Goal: Find specific page/section: Find specific page/section

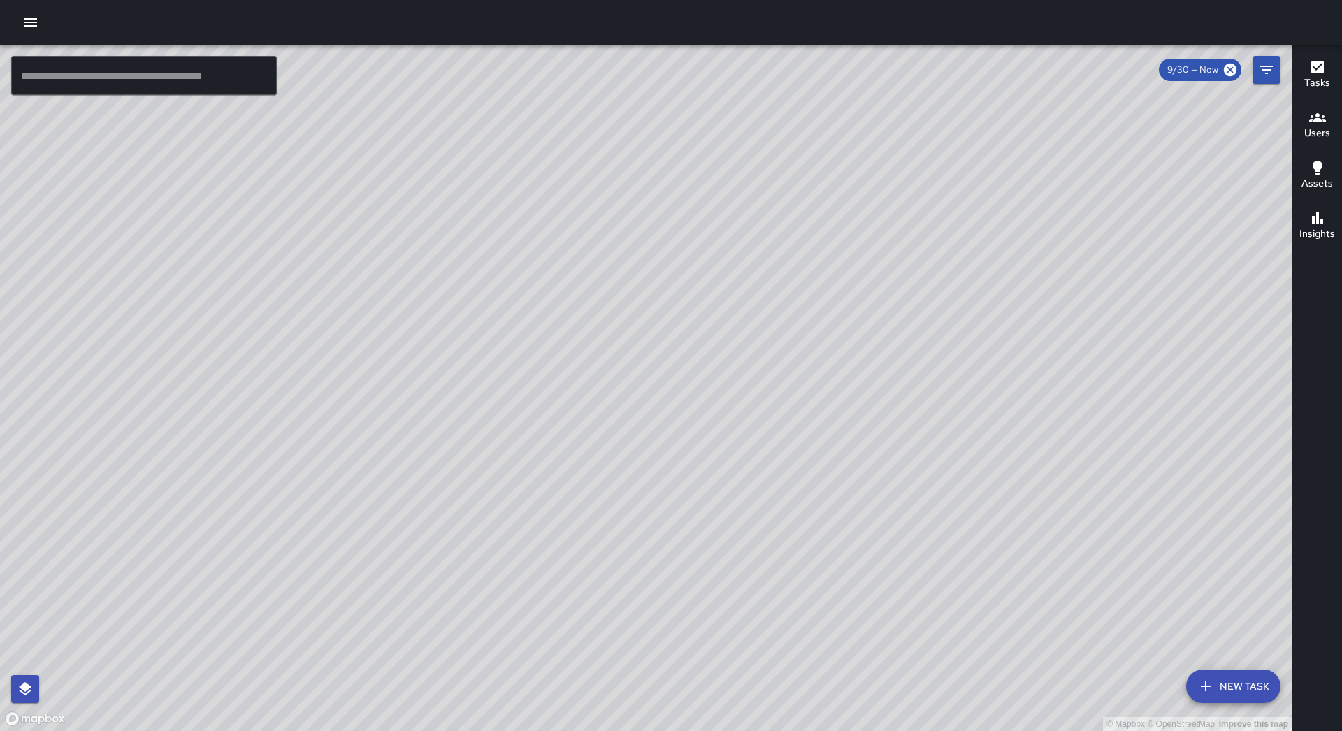
click at [38, 38] on div at bounding box center [671, 22] width 1342 height 45
click at [29, 26] on icon "button" at bounding box center [30, 22] width 13 height 8
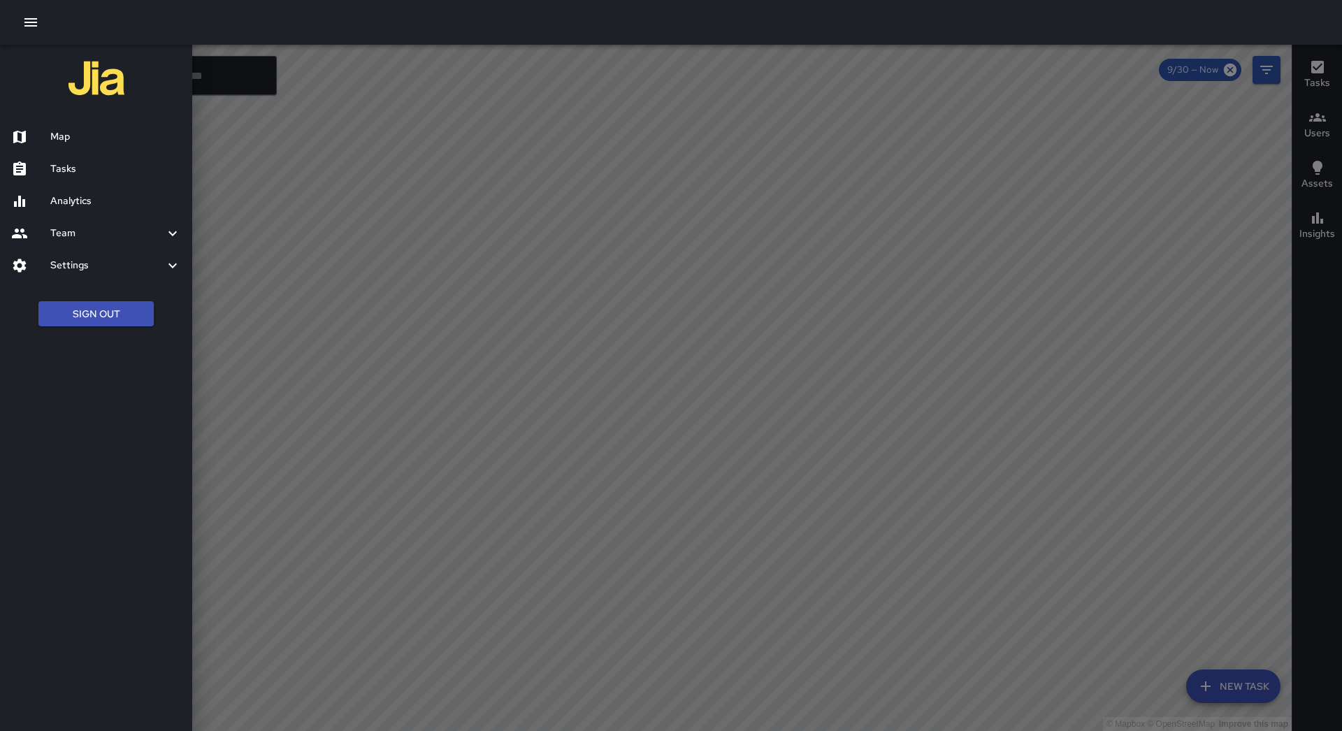
click at [86, 173] on h6 "Tasks" at bounding box center [115, 168] width 131 height 15
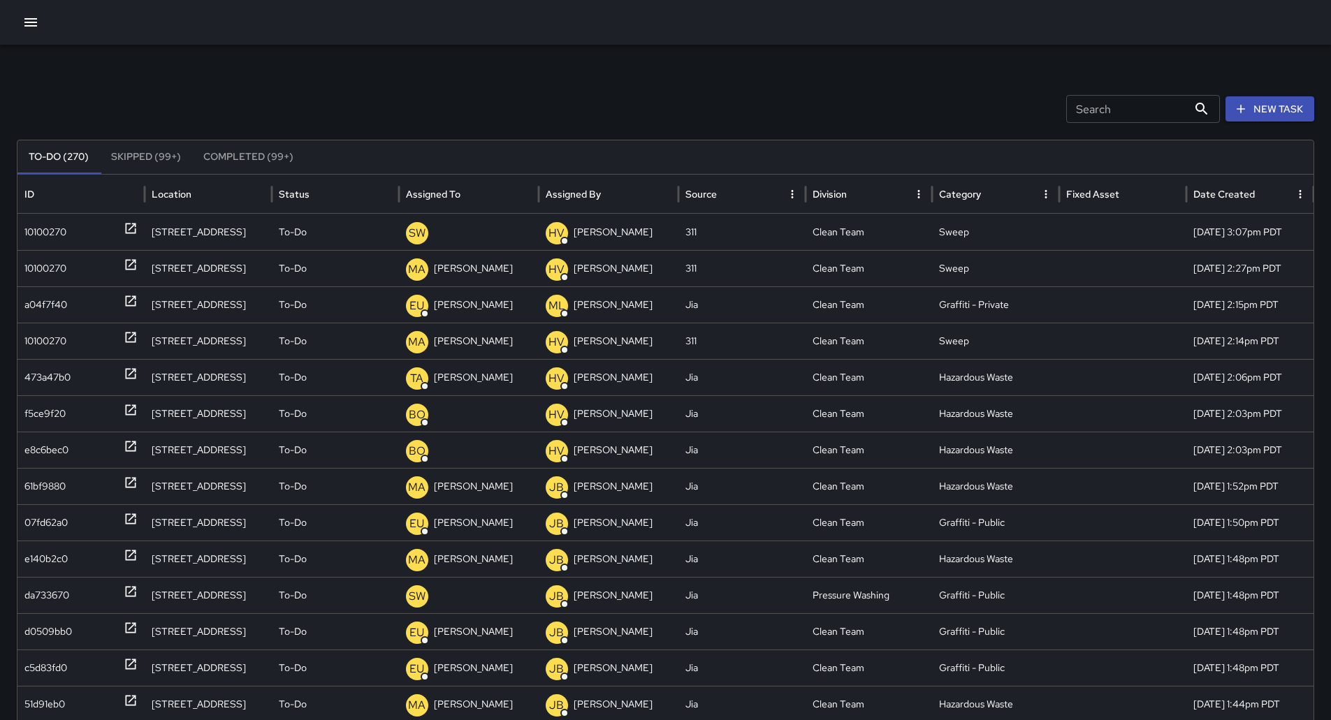
click at [477, 200] on icon "Sort" at bounding box center [471, 194] width 13 height 13
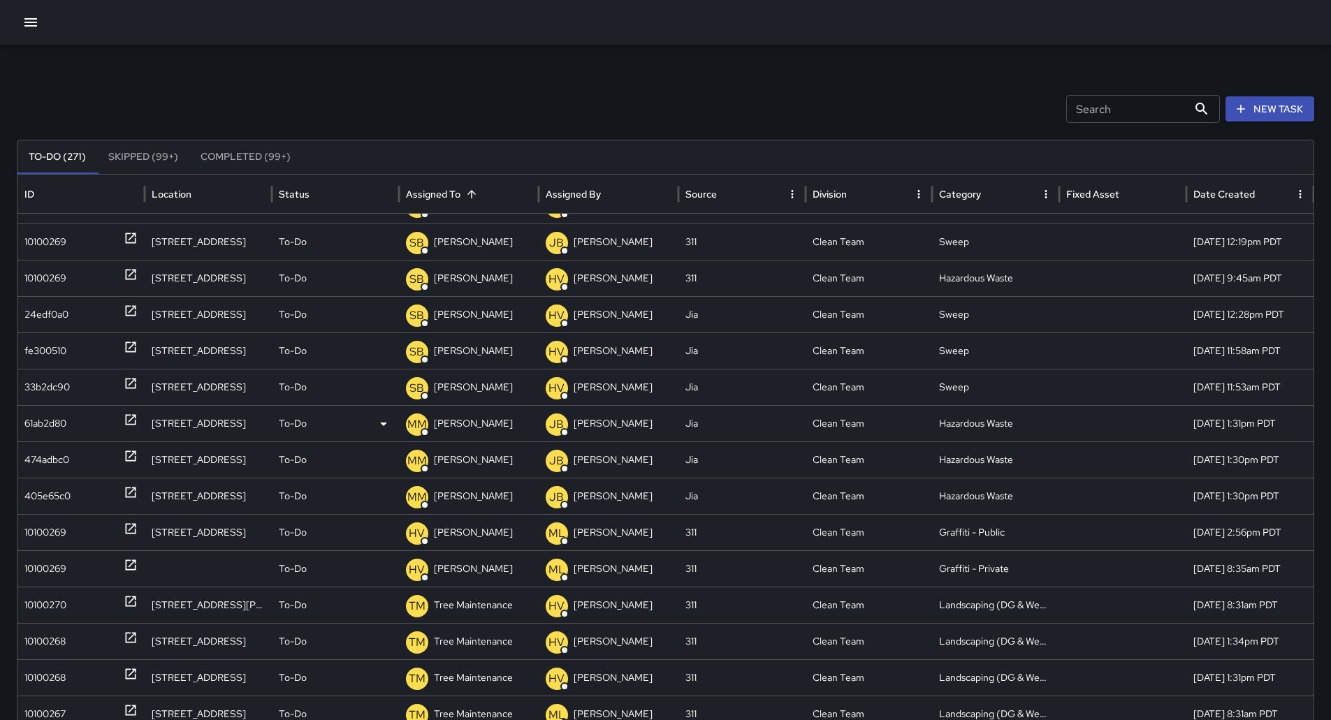
scroll to position [783, 0]
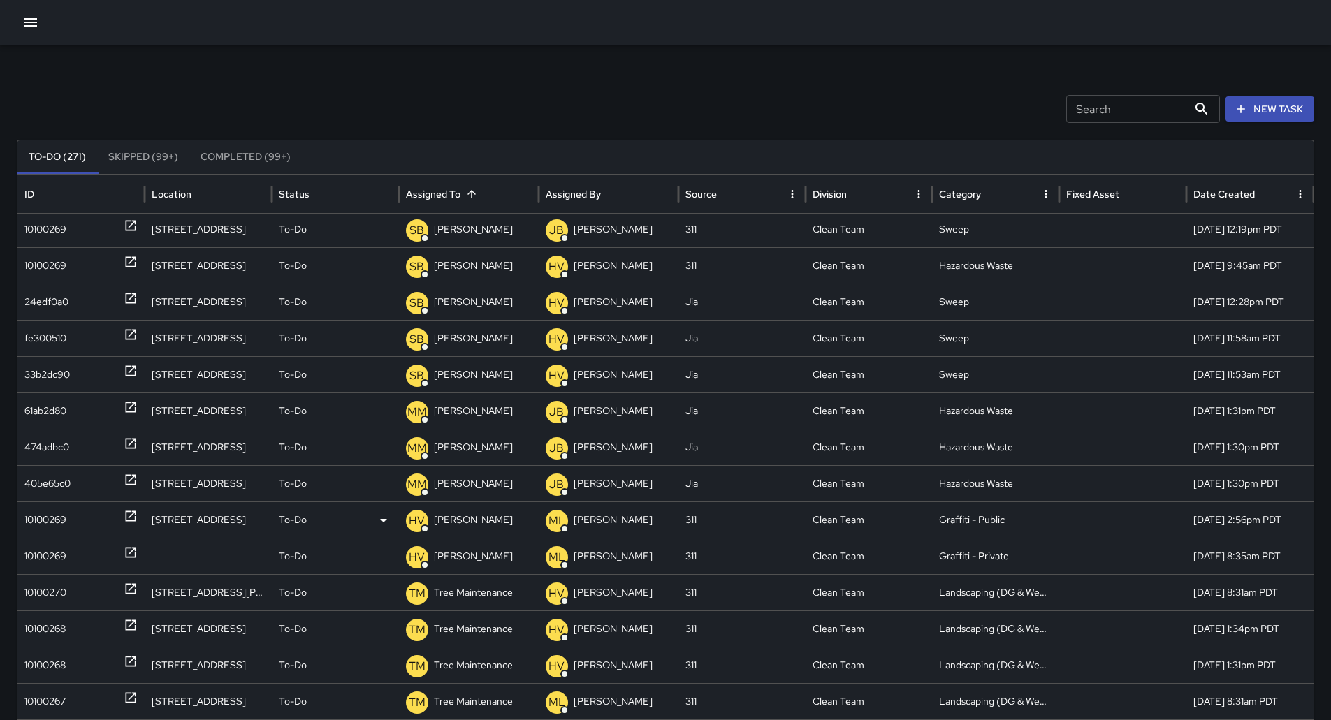
click at [75, 521] on div "10100269" at bounding box center [80, 520] width 113 height 36
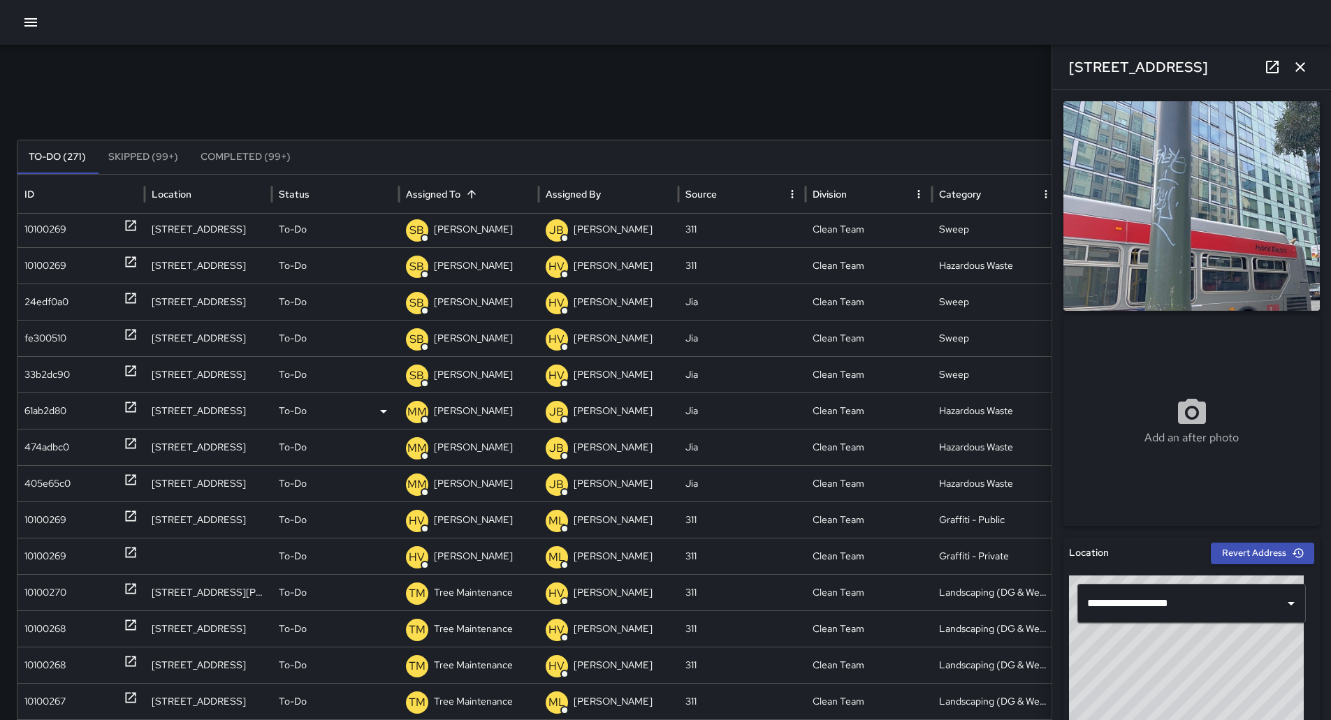
click at [43, 412] on div "61ab2d80" at bounding box center [45, 411] width 42 height 36
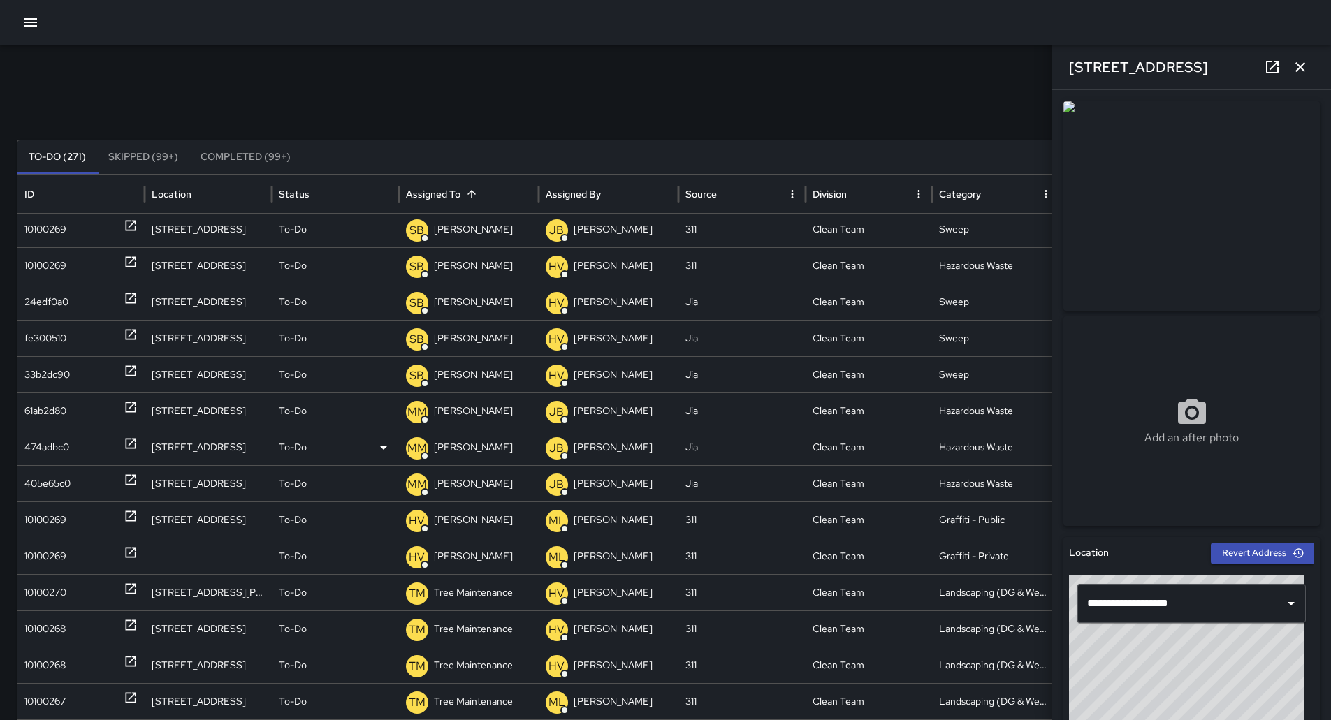
click at [59, 447] on div "474adbc0" at bounding box center [46, 448] width 45 height 36
click at [64, 472] on div "405e65c0" at bounding box center [47, 484] width 46 height 36
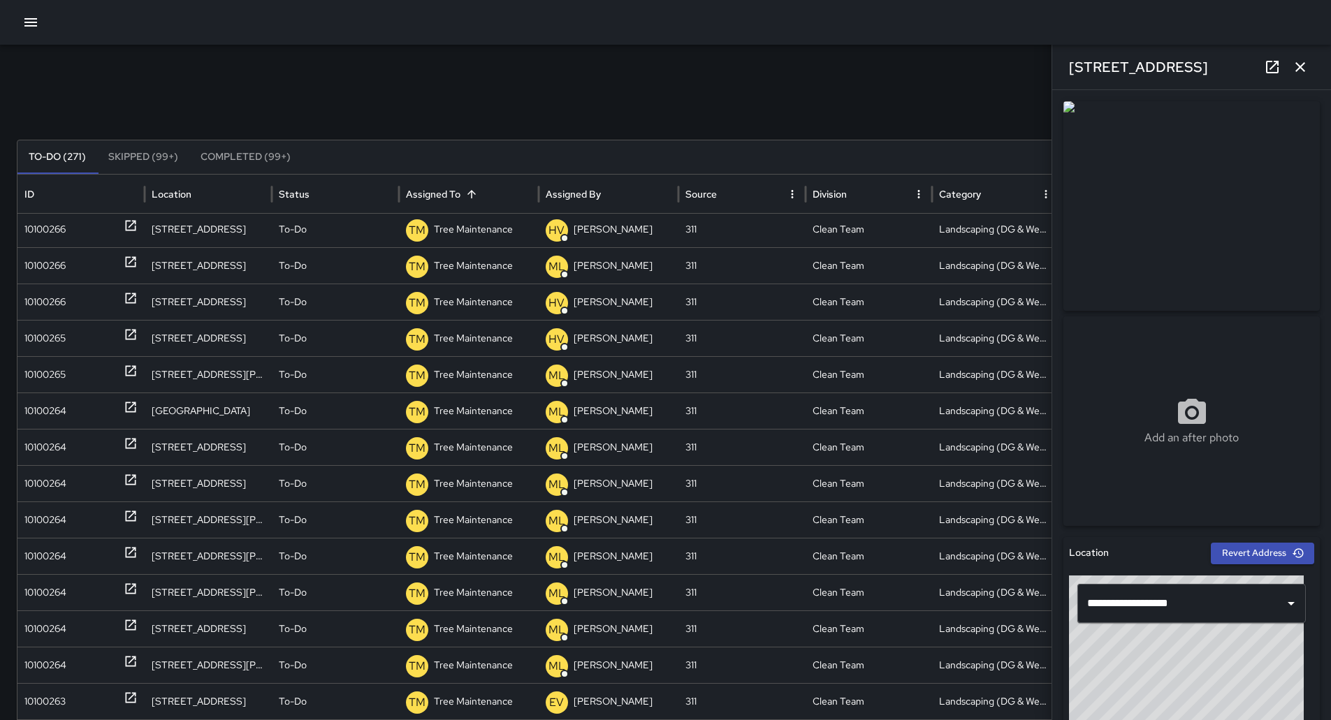
scroll to position [0, 0]
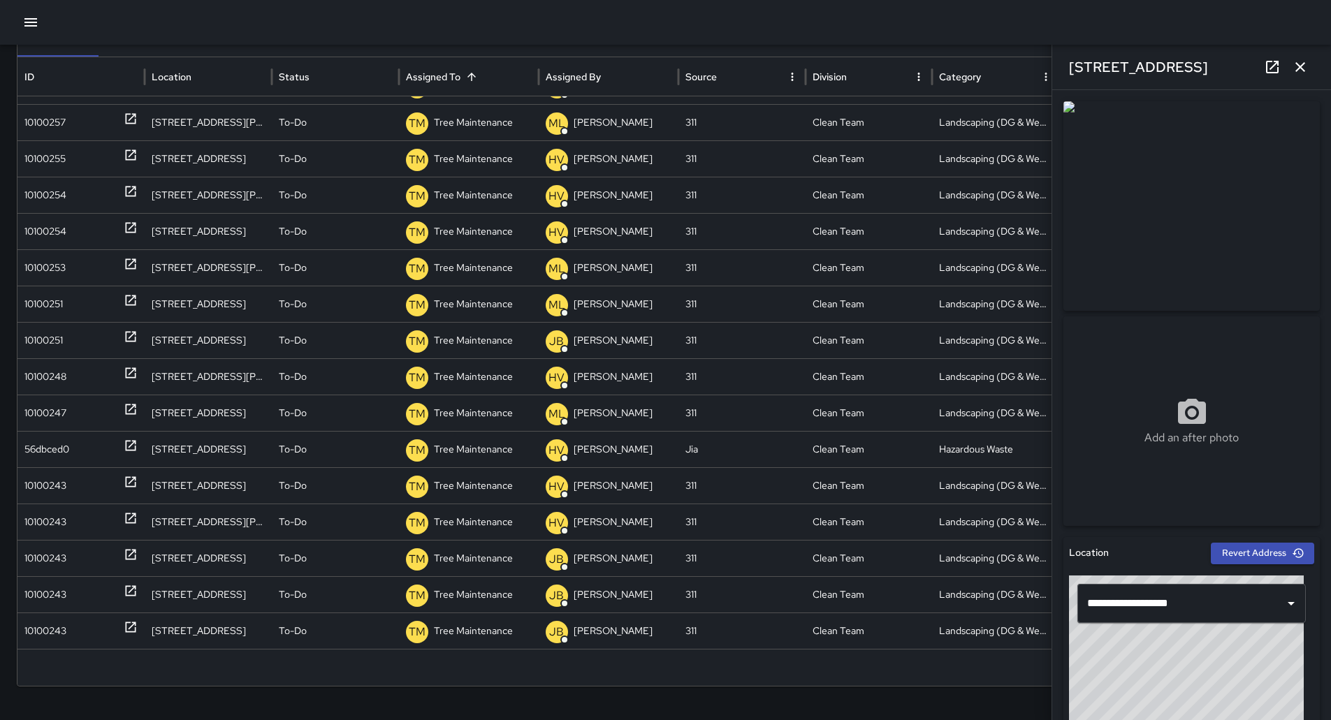
click at [36, 26] on icon "button" at bounding box center [30, 22] width 13 height 8
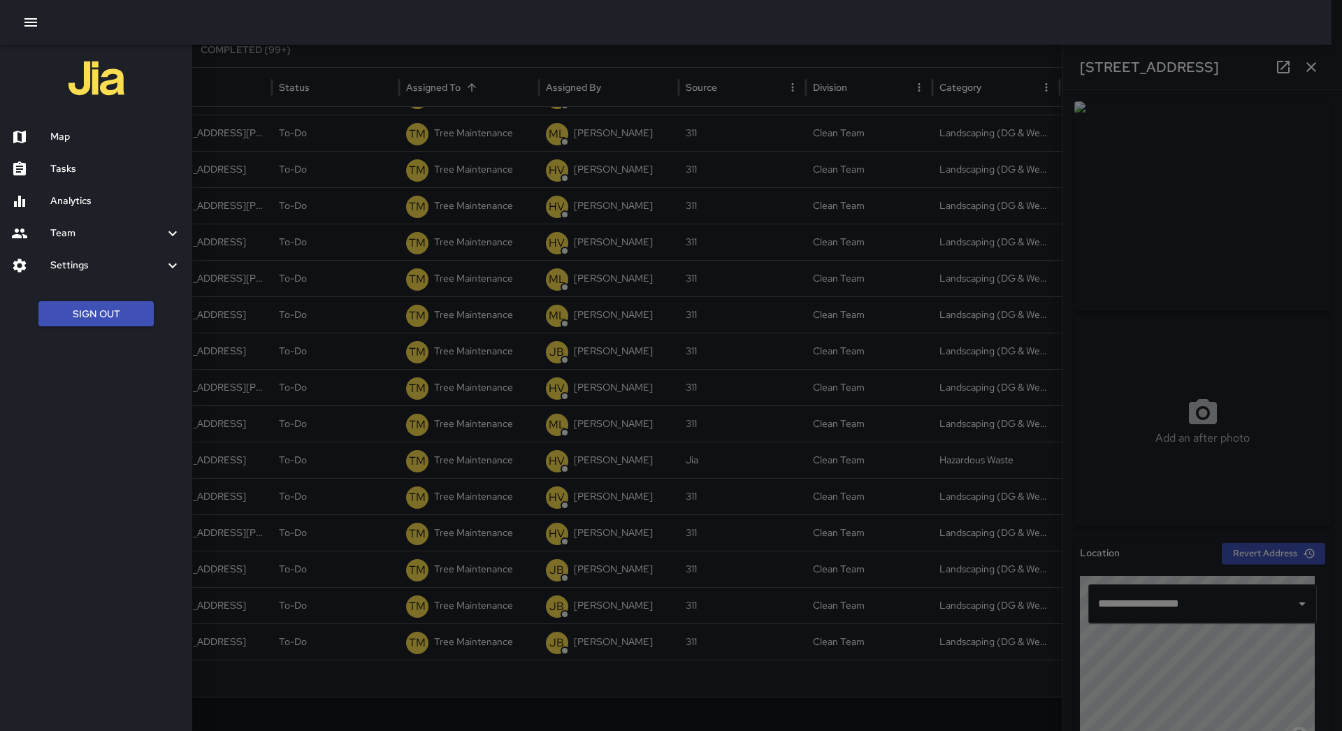
click at [84, 131] on h6 "Map" at bounding box center [115, 136] width 131 height 15
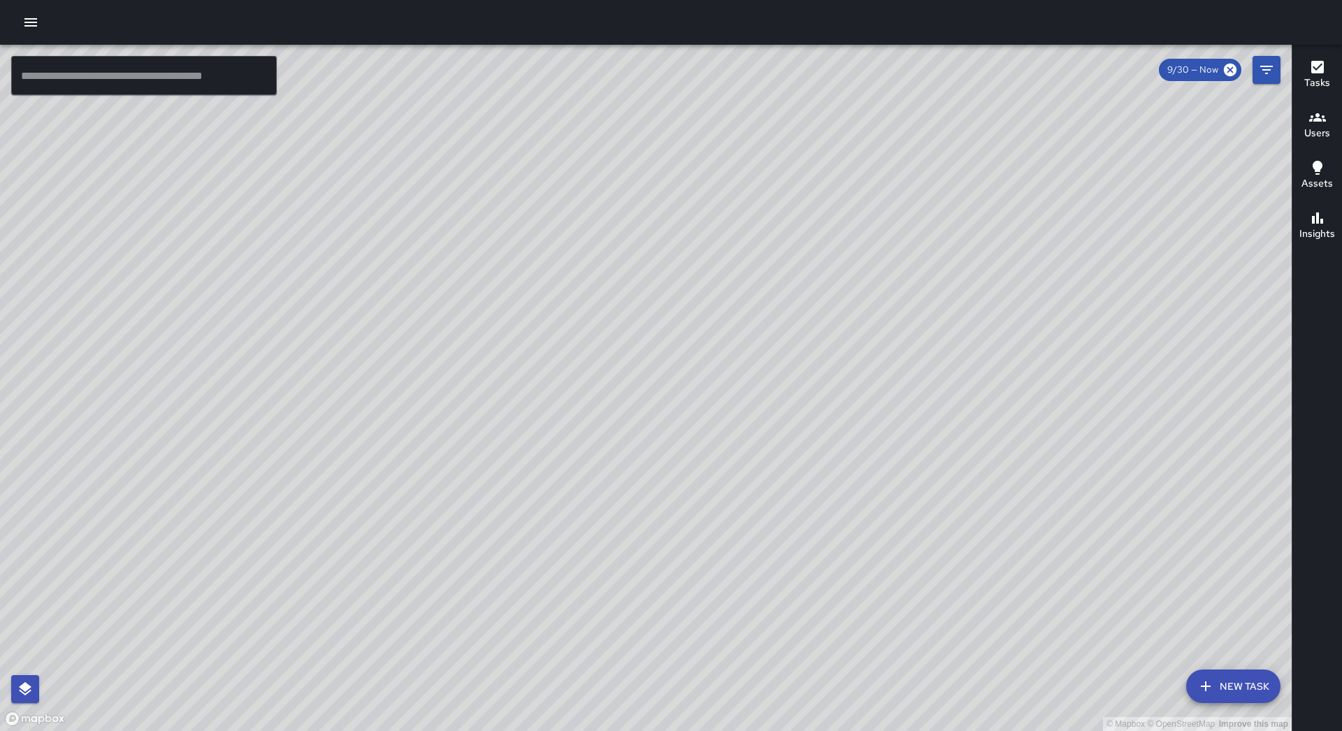
drag, startPoint x: 1142, startPoint y: 542, endPoint x: 794, endPoint y: 508, distance: 349.7
click at [794, 508] on div "© Mapbox © OpenStreetMap Improve this map" at bounding box center [645, 388] width 1291 height 686
drag, startPoint x: 1077, startPoint y: 419, endPoint x: 950, endPoint y: 458, distance: 132.6
click at [950, 458] on div "© Mapbox © OpenStreetMap Improve this map" at bounding box center [645, 388] width 1291 height 686
click at [1330, 80] on button "Tasks" at bounding box center [1317, 75] width 50 height 50
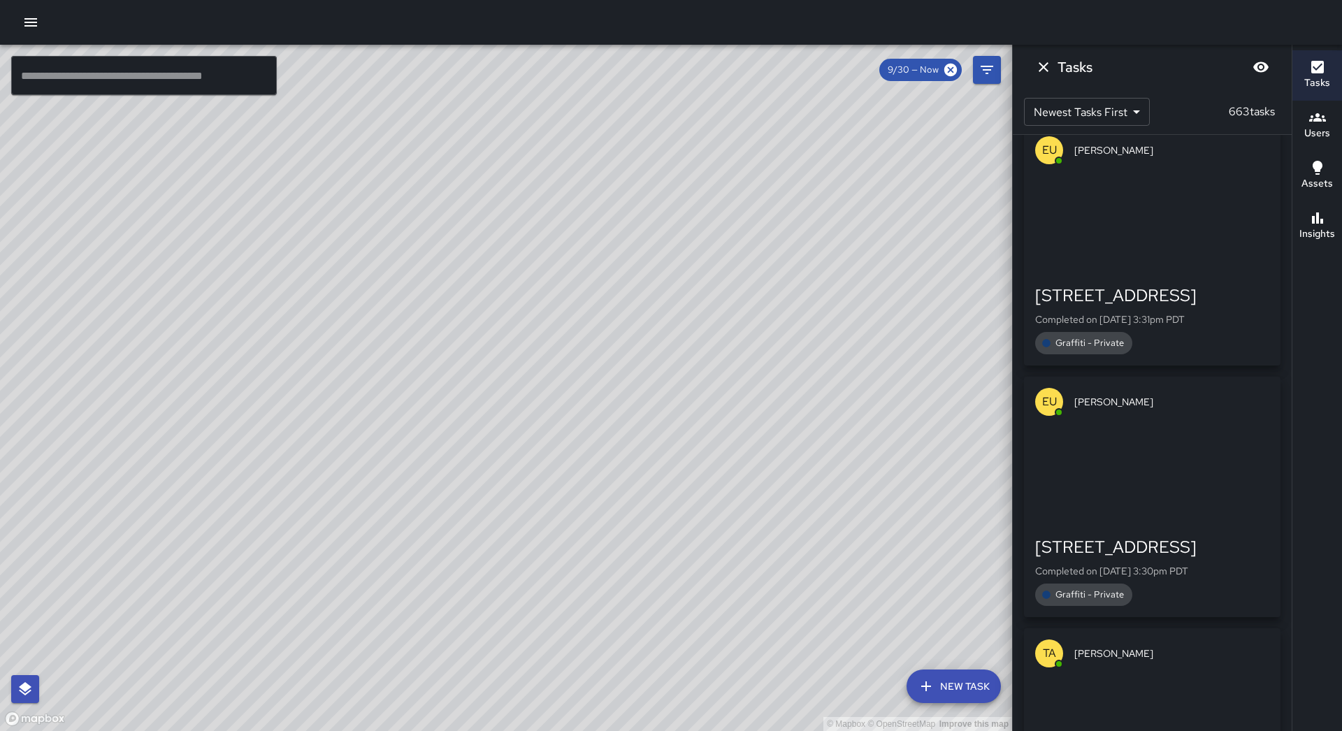
scroll to position [1324, 0]
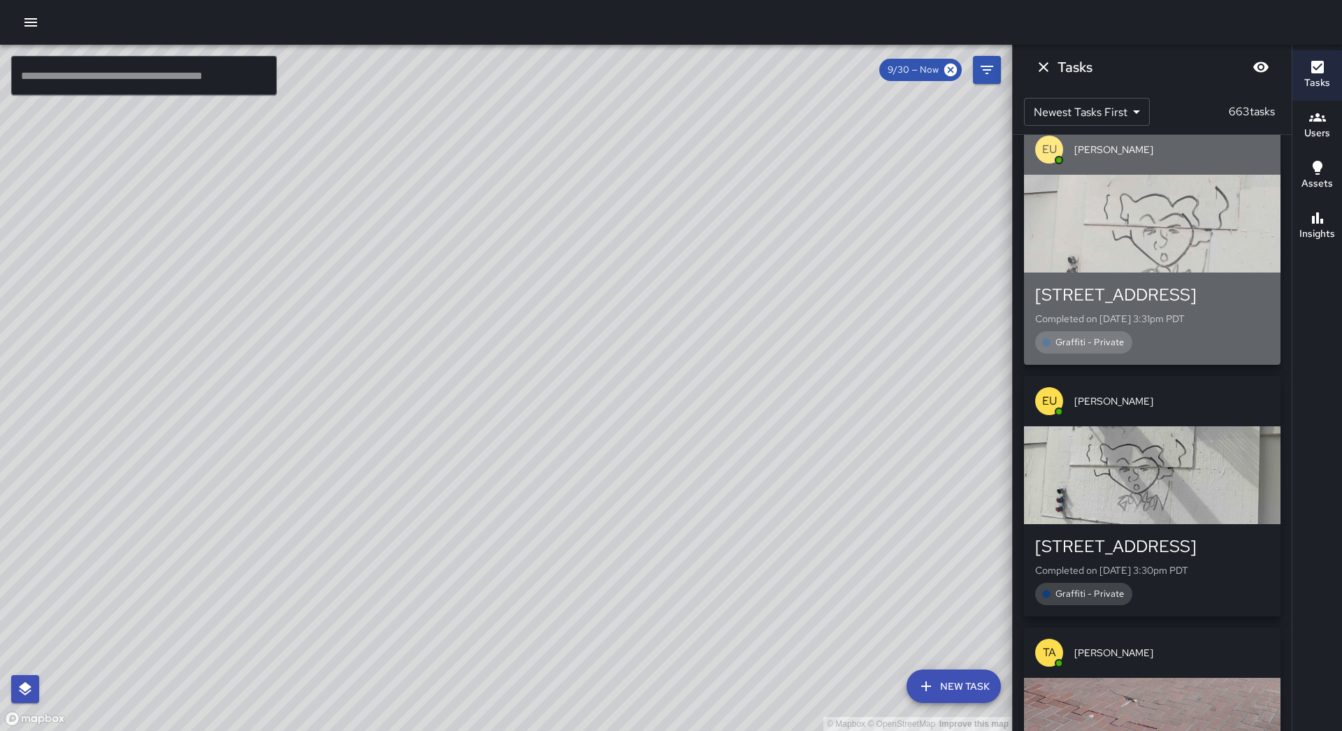
click at [1177, 237] on div "button" at bounding box center [1152, 224] width 256 height 98
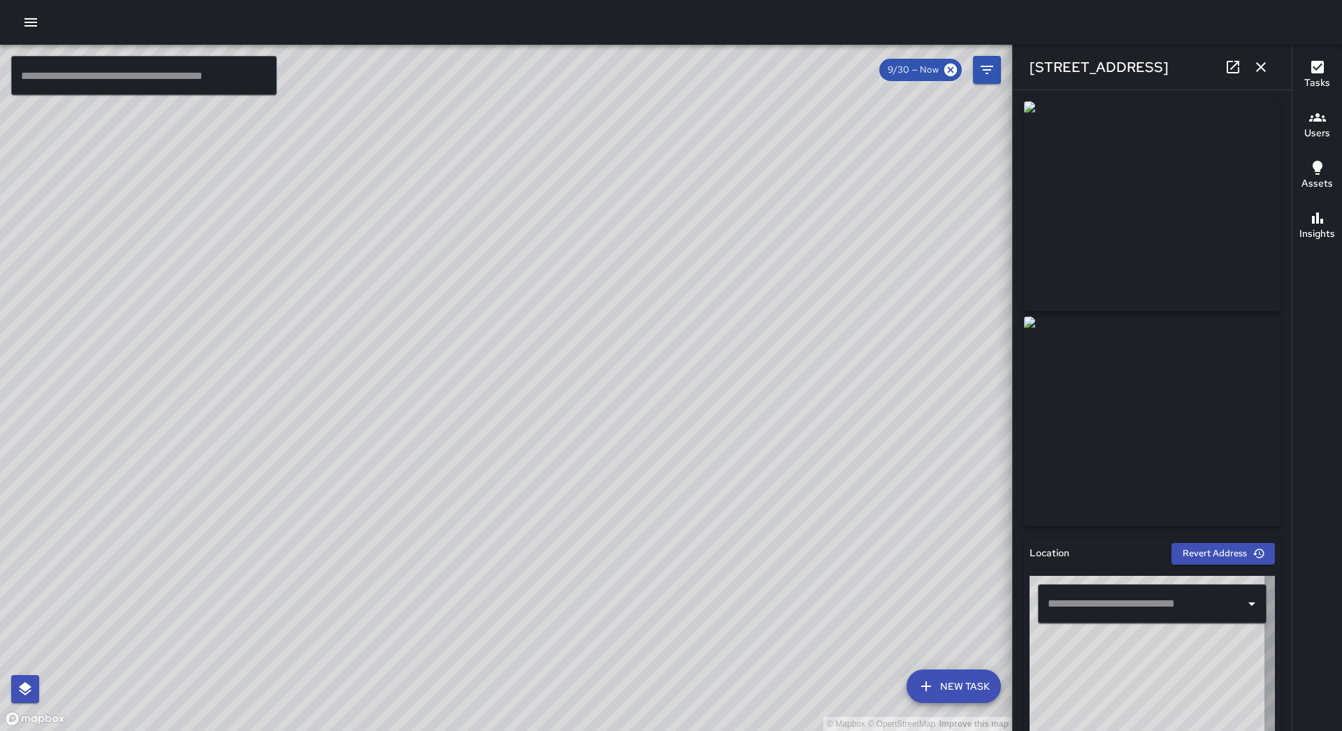
type input "**********"
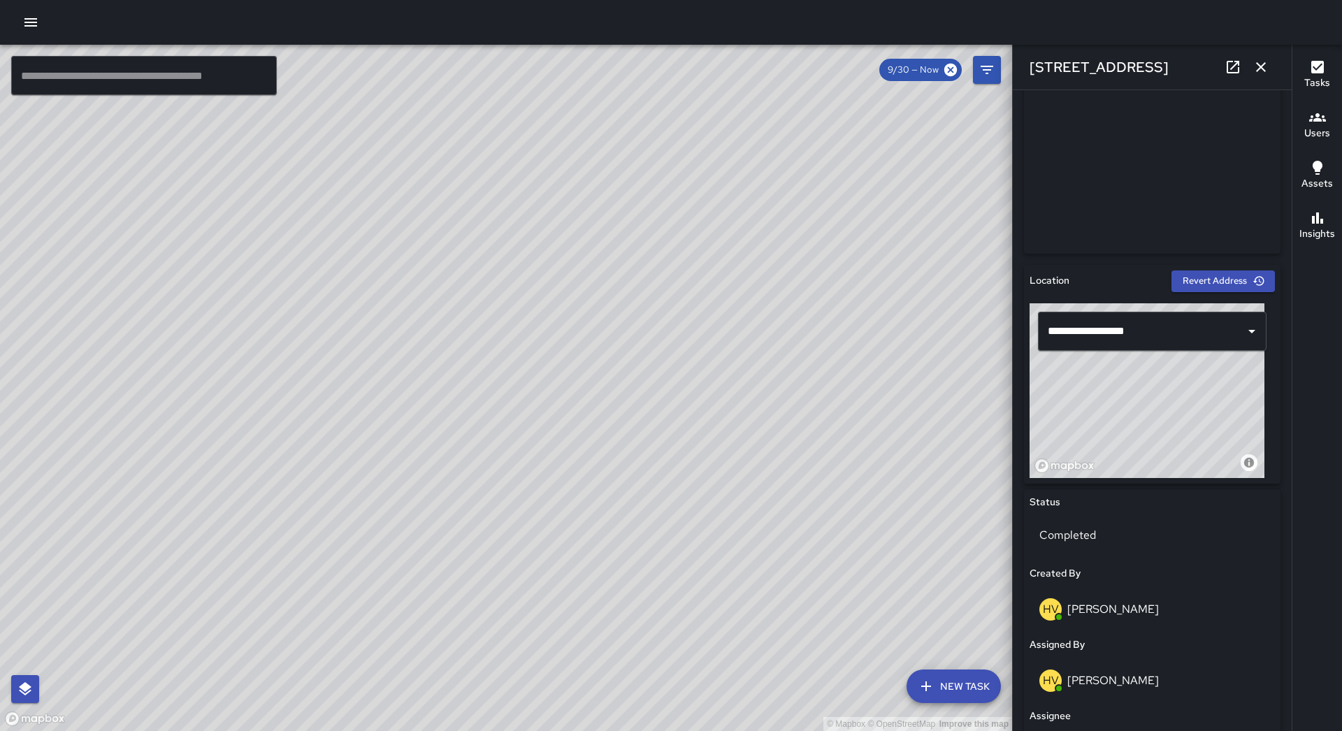
scroll to position [349, 0]
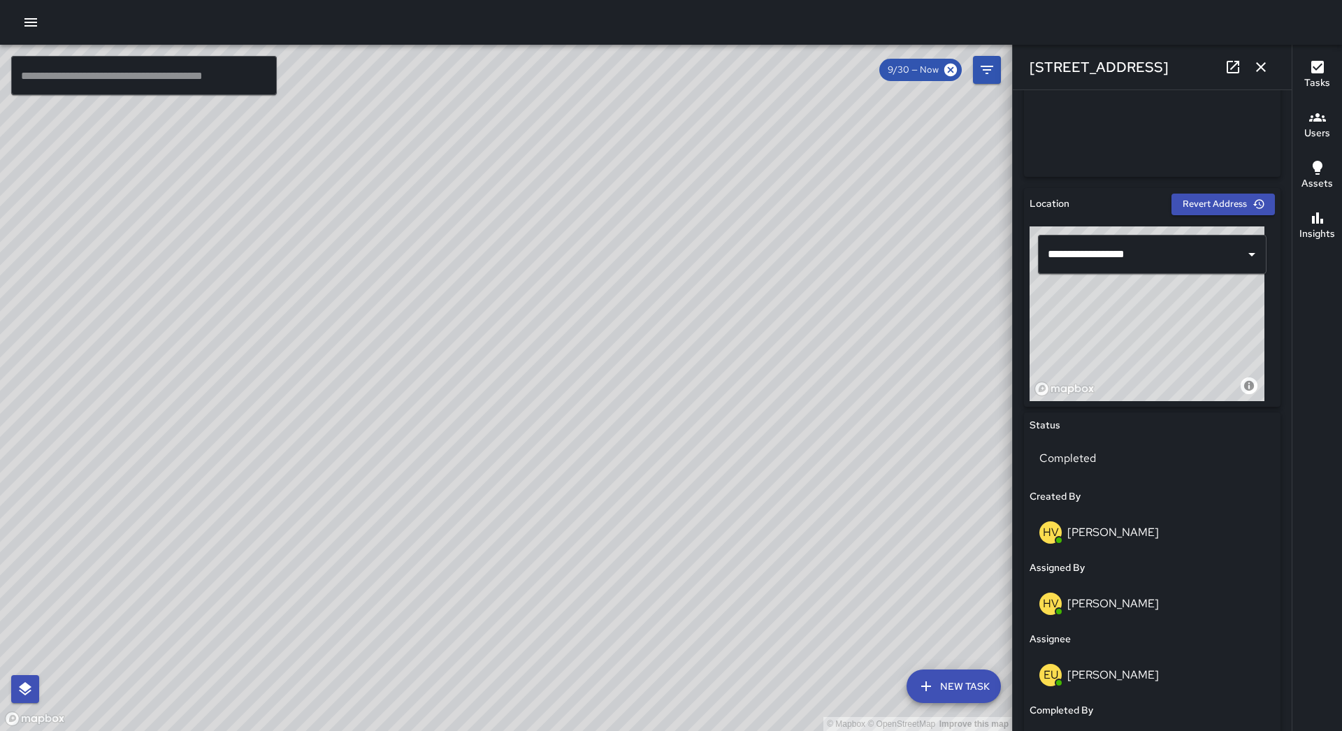
click at [1257, 56] on button "button" at bounding box center [1261, 67] width 28 height 28
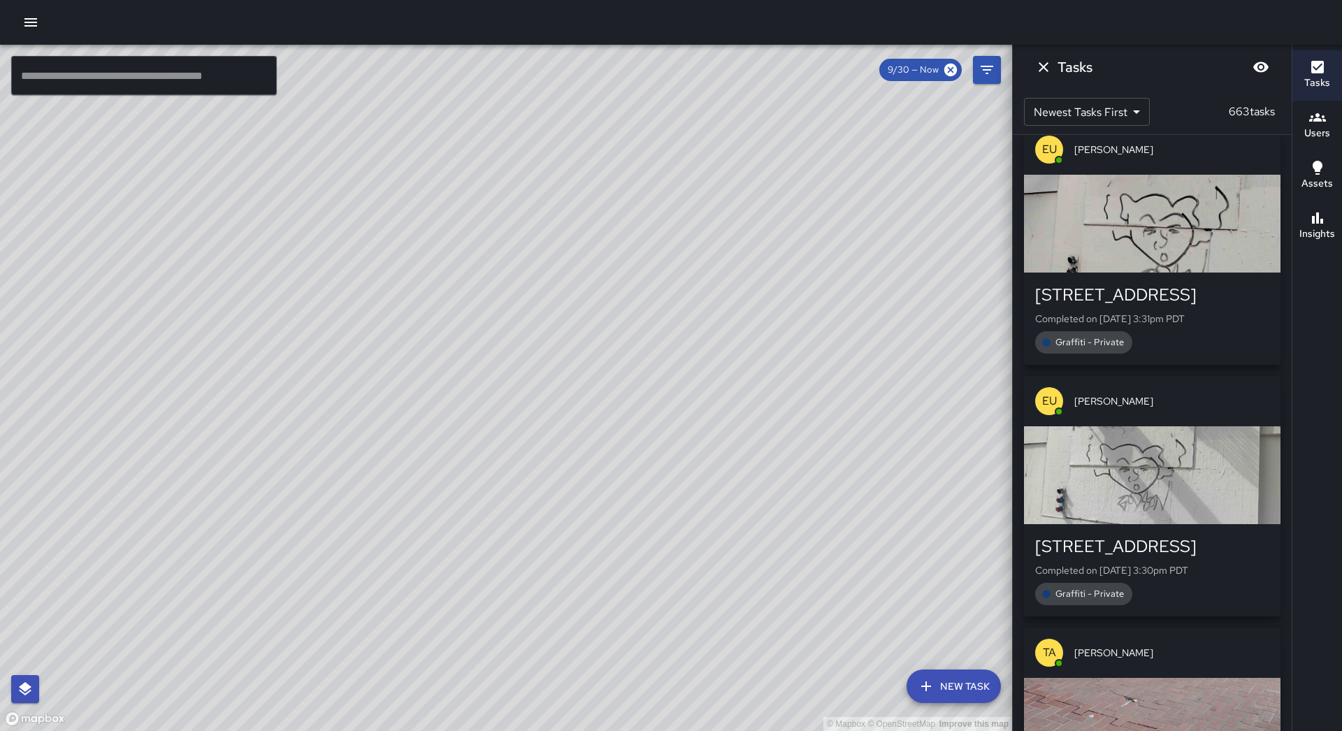
click at [1217, 402] on div "EU [PERSON_NAME]" at bounding box center [1152, 401] width 256 height 50
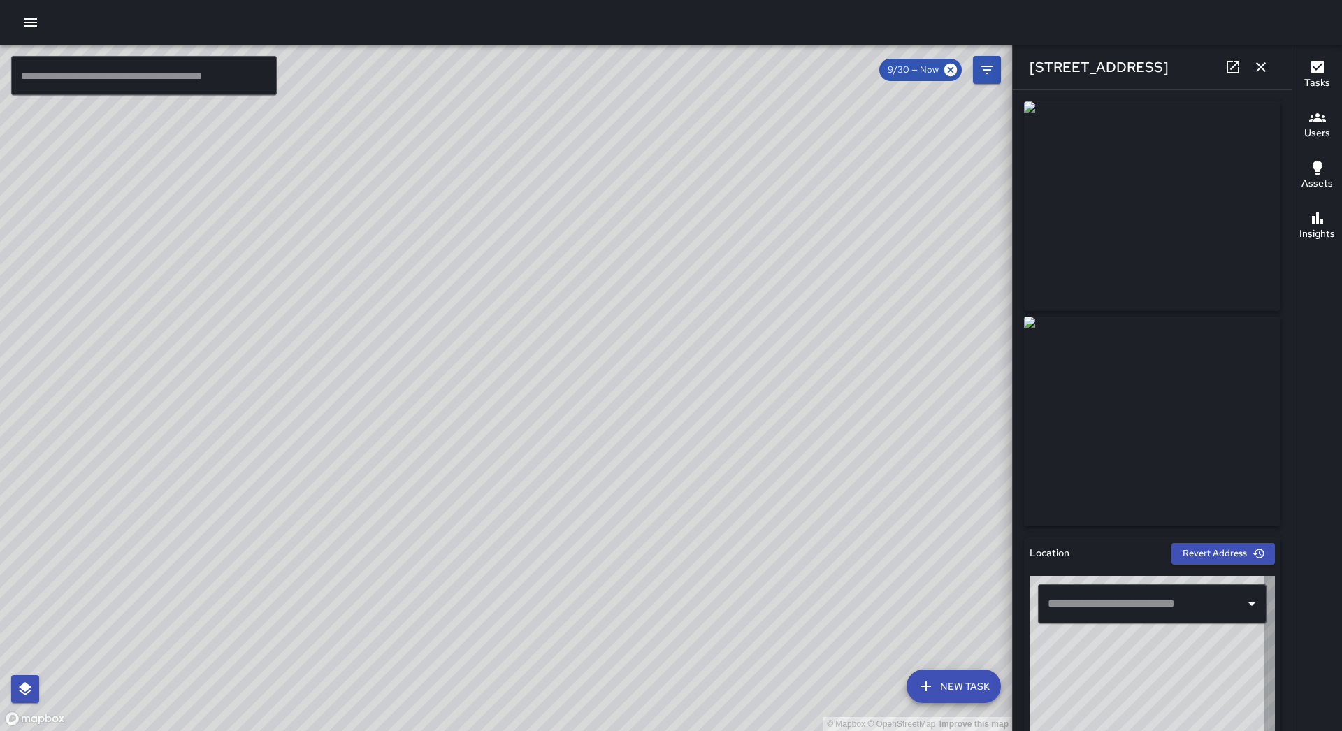
type input "**********"
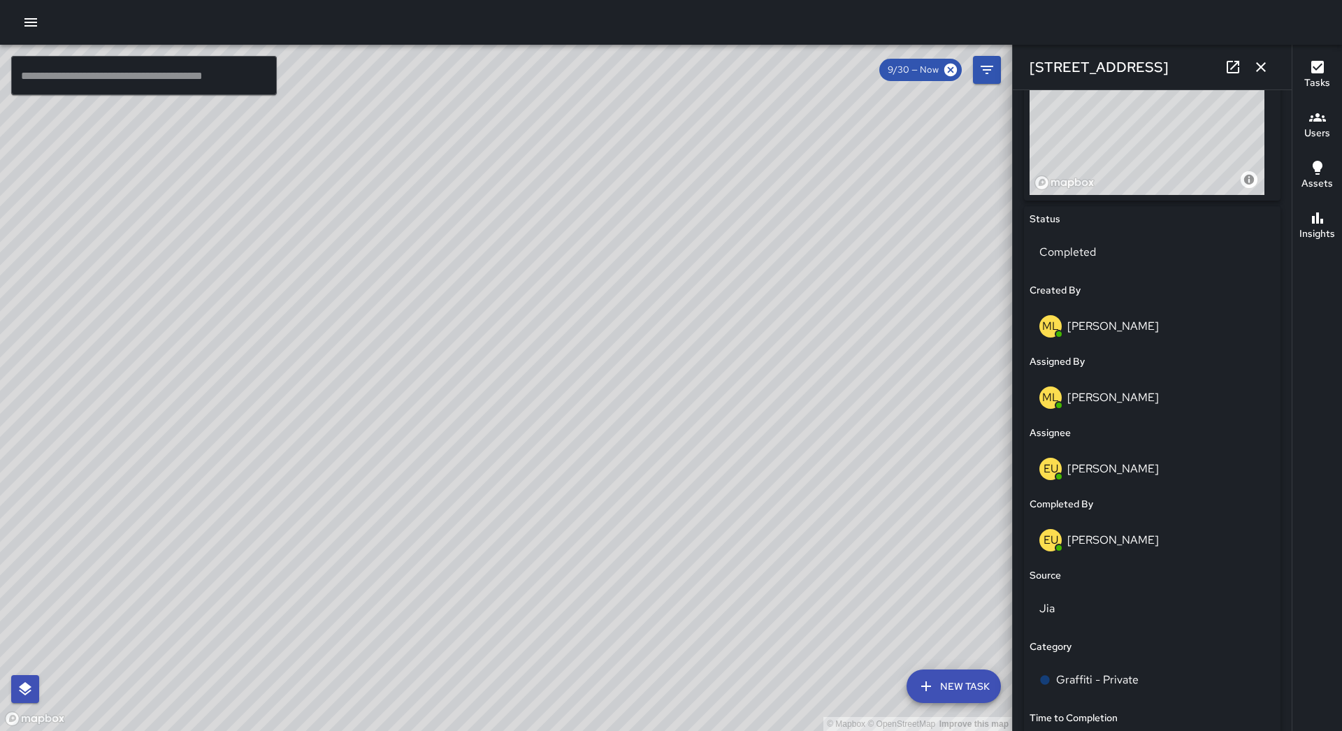
scroll to position [559, 0]
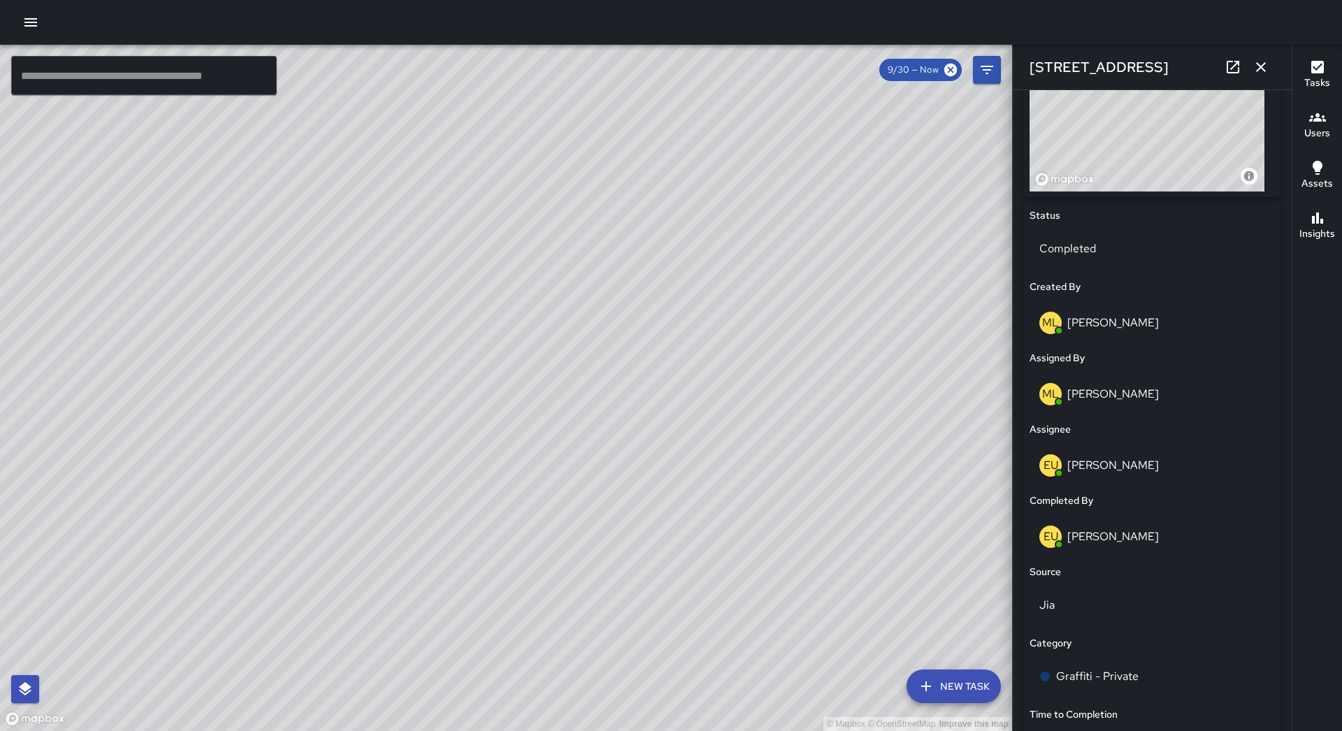
click at [1256, 69] on icon "button" at bounding box center [1260, 67] width 17 height 17
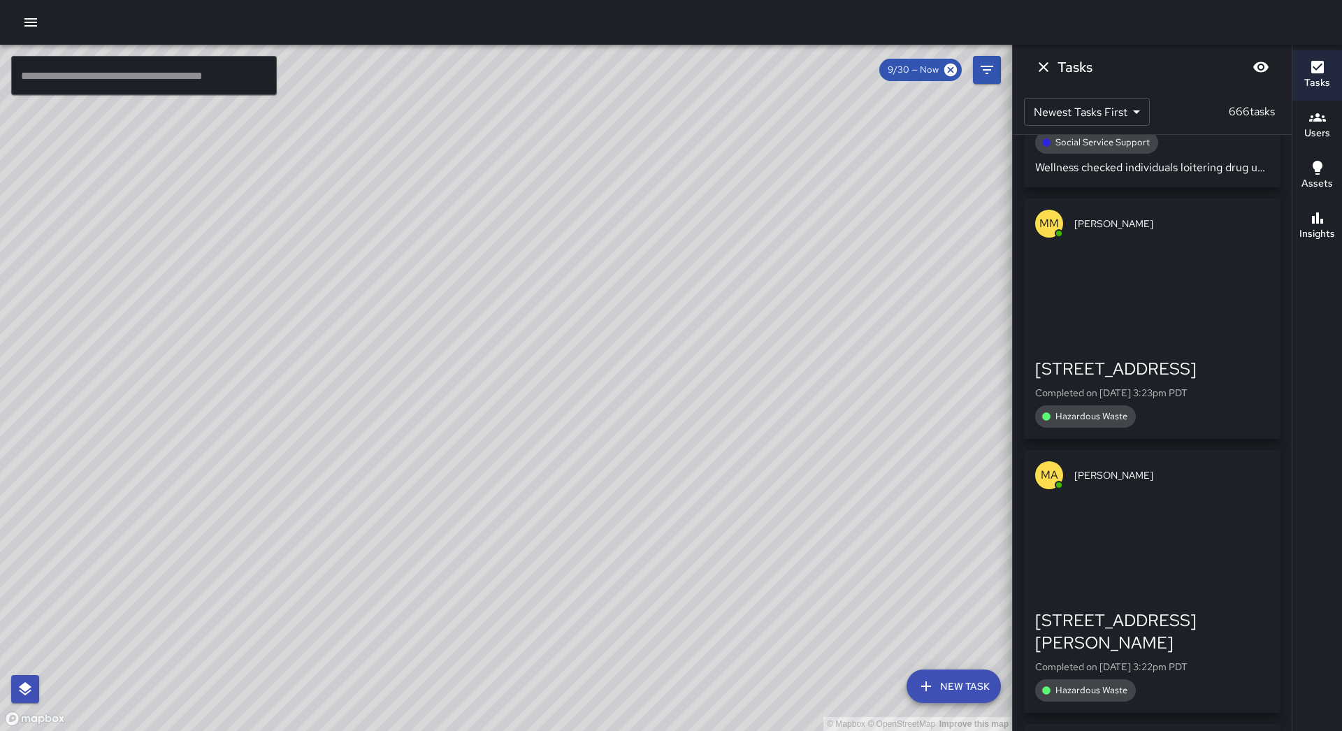
scroll to position [5908, 0]
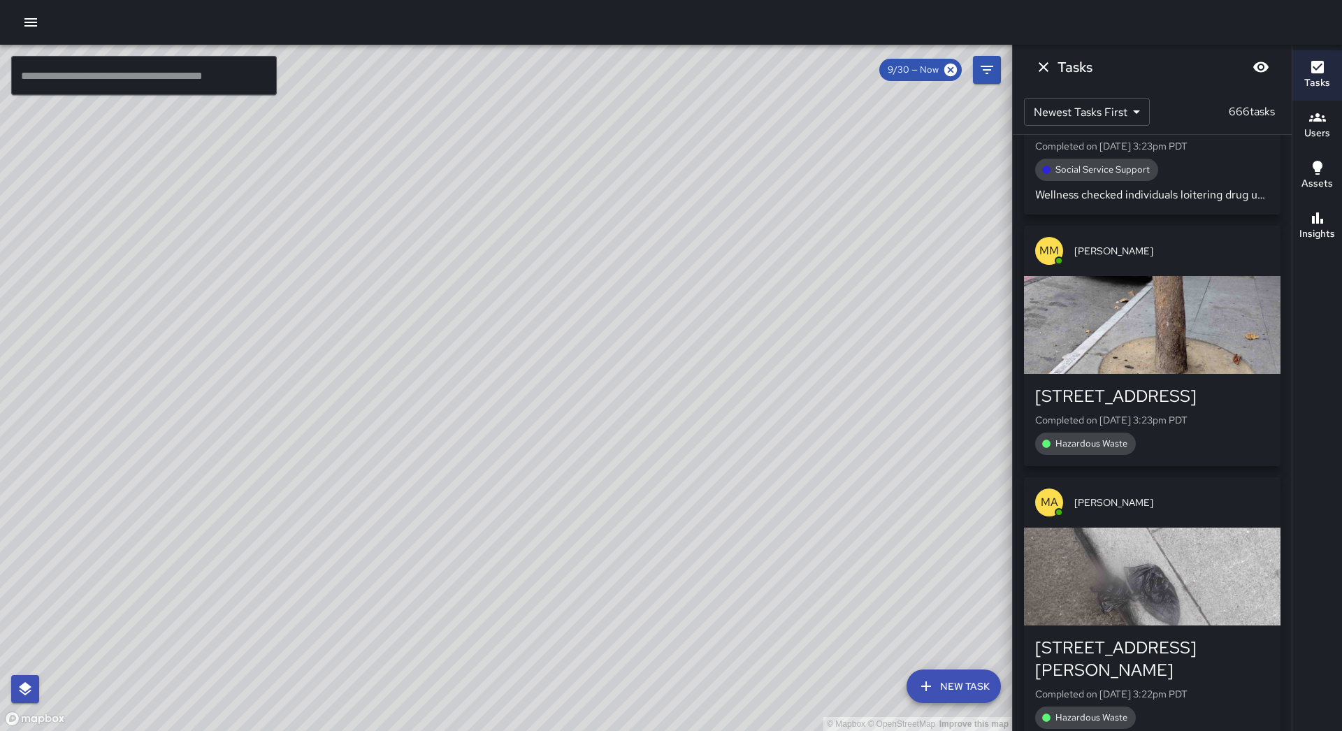
click at [1147, 385] on div "[STREET_ADDRESS]" at bounding box center [1152, 396] width 234 height 22
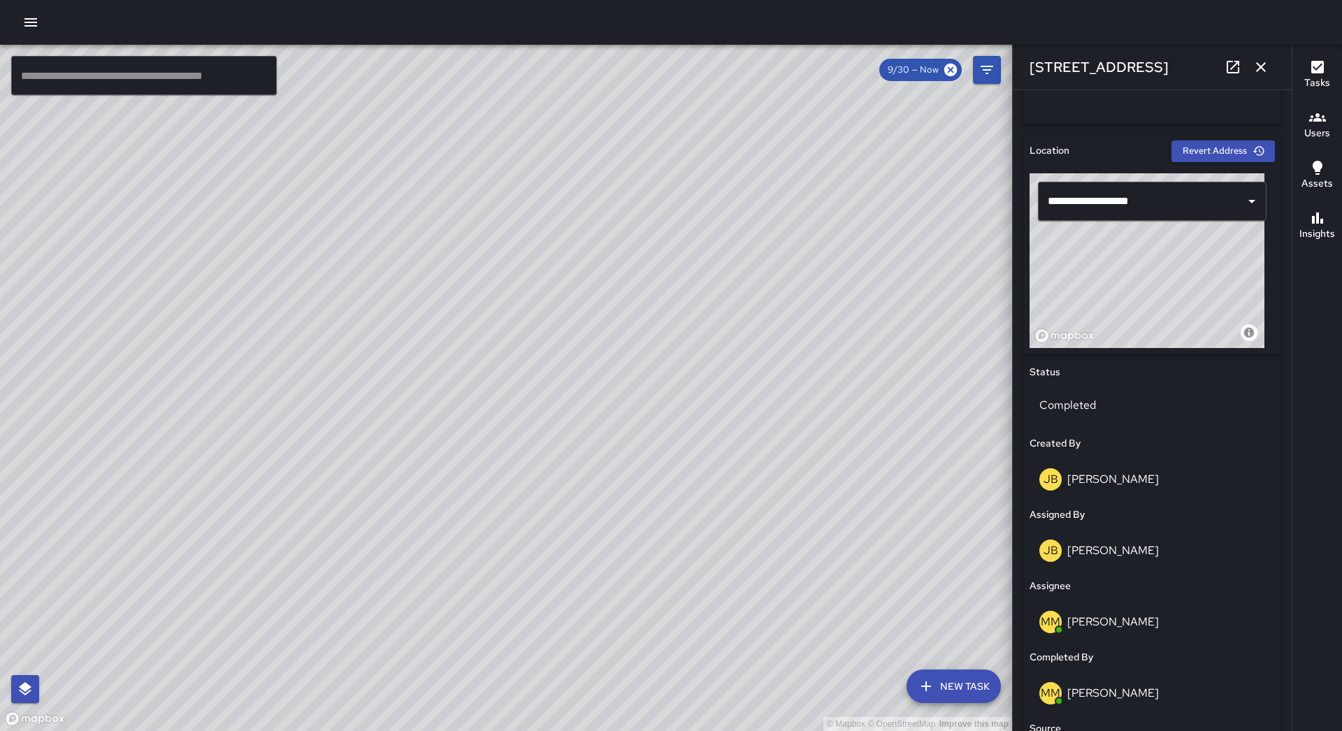
scroll to position [419, 0]
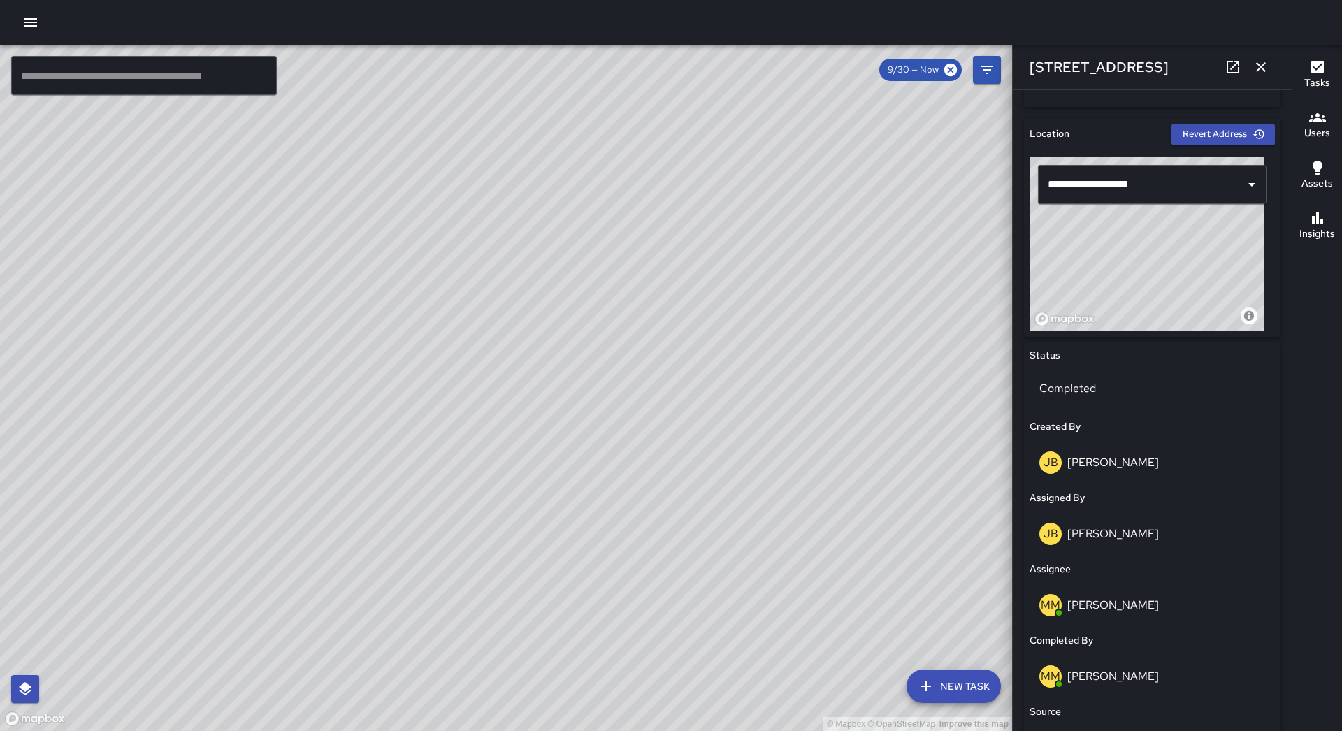
click at [1272, 65] on button "button" at bounding box center [1261, 67] width 28 height 28
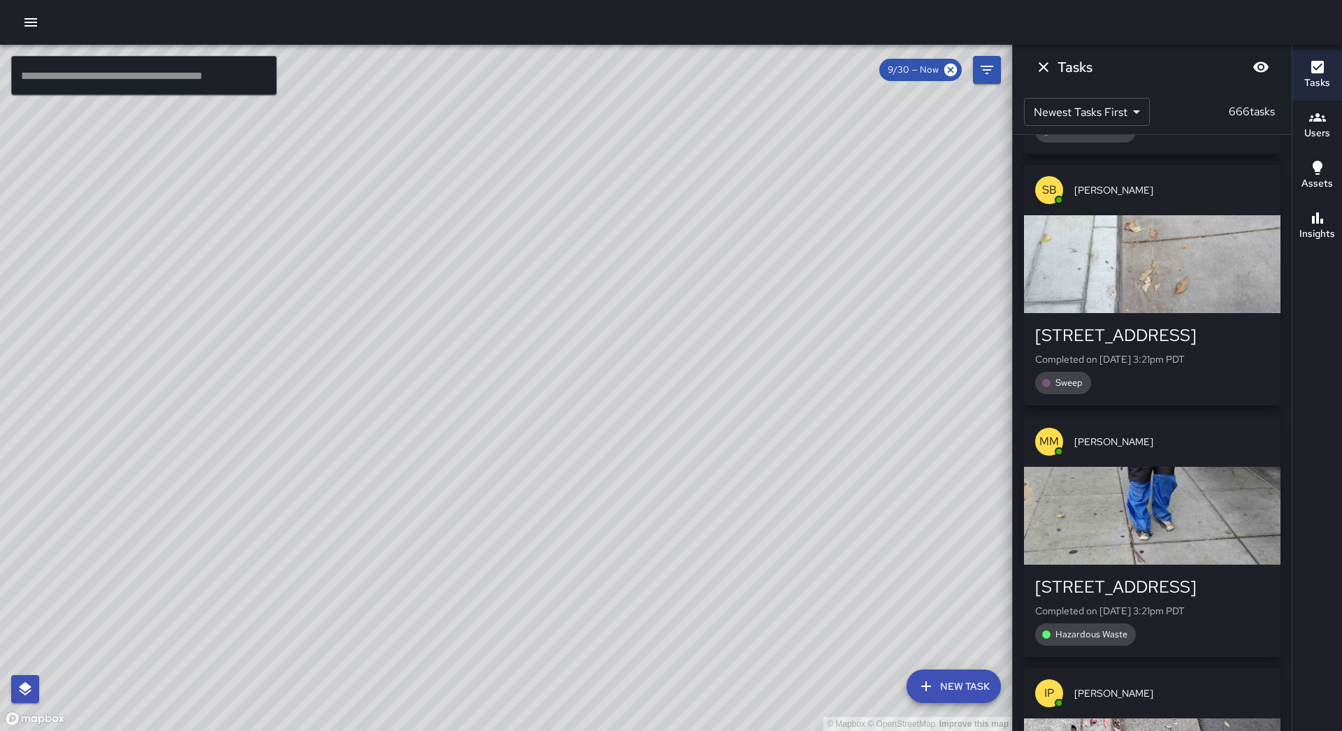
scroll to position [6537, 0]
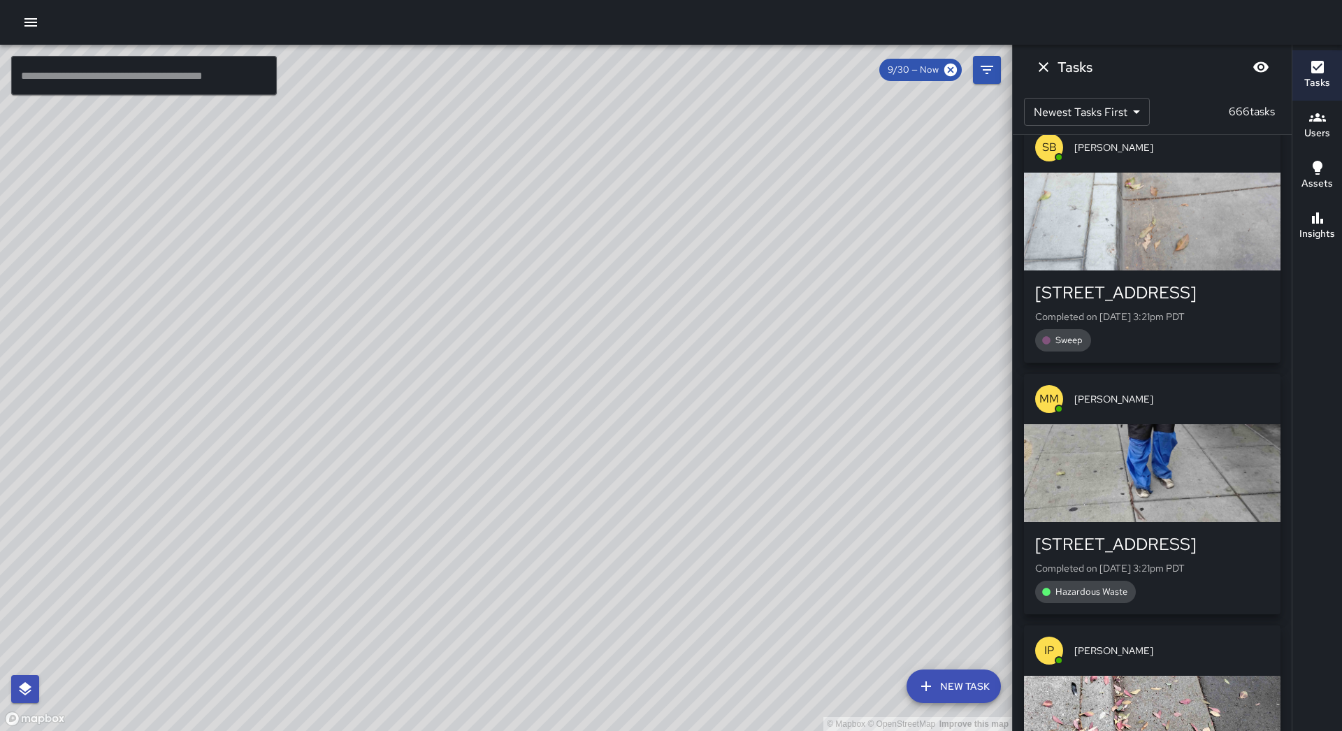
click at [1172, 424] on div "button" at bounding box center [1152, 473] width 256 height 98
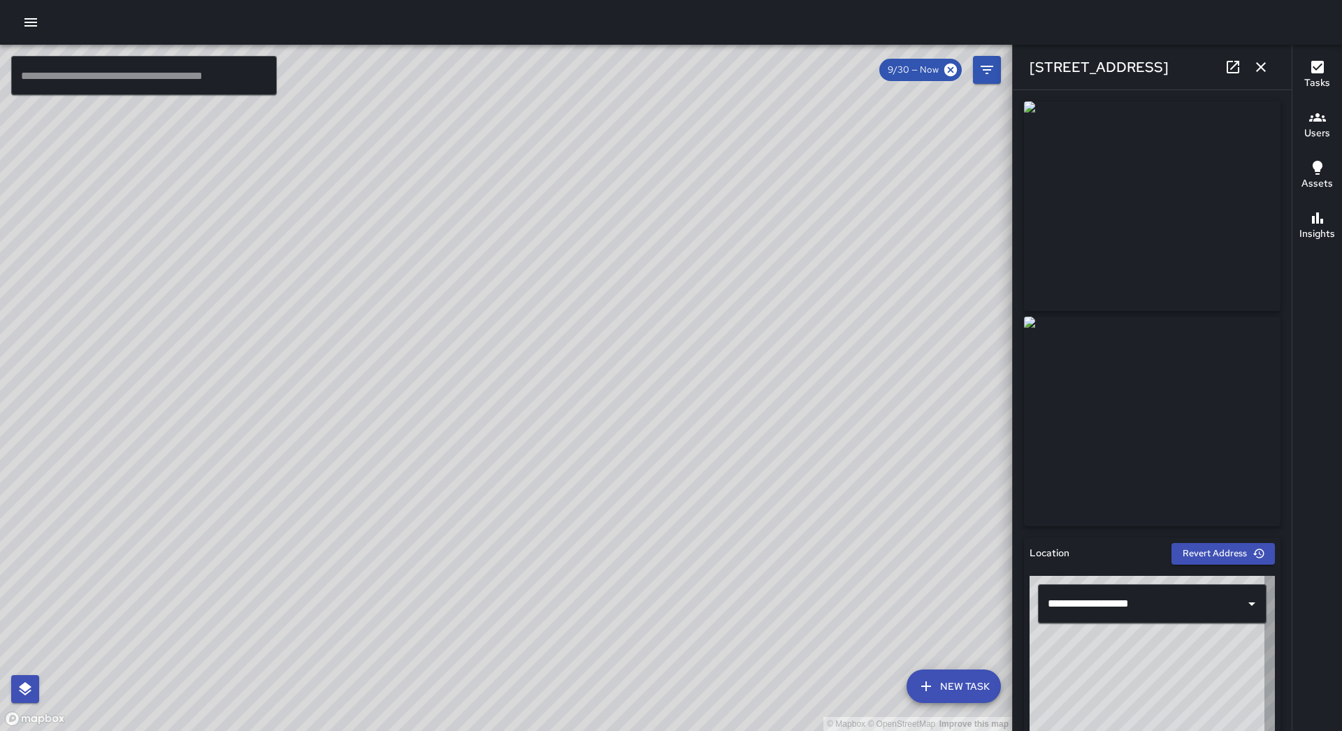
type input "**********"
click at [1257, 61] on icon "button" at bounding box center [1260, 67] width 17 height 17
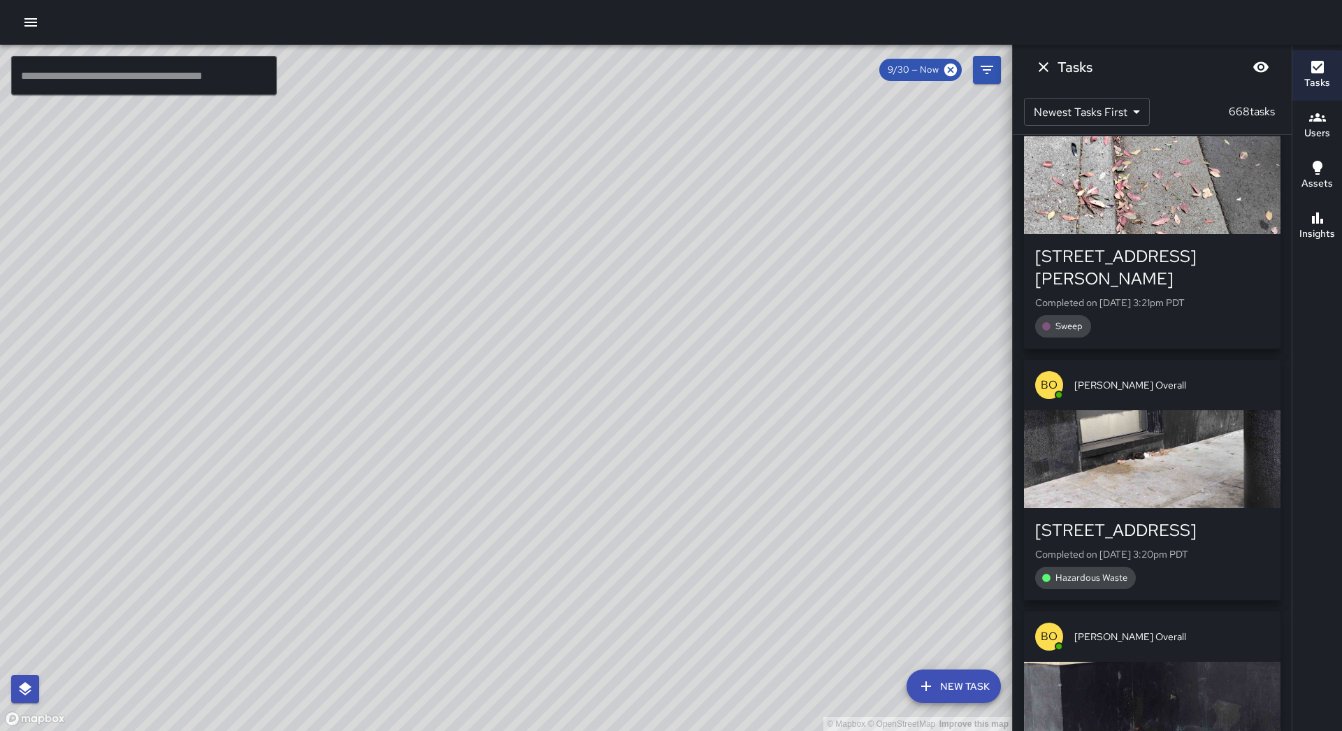
scroll to position [7809, 0]
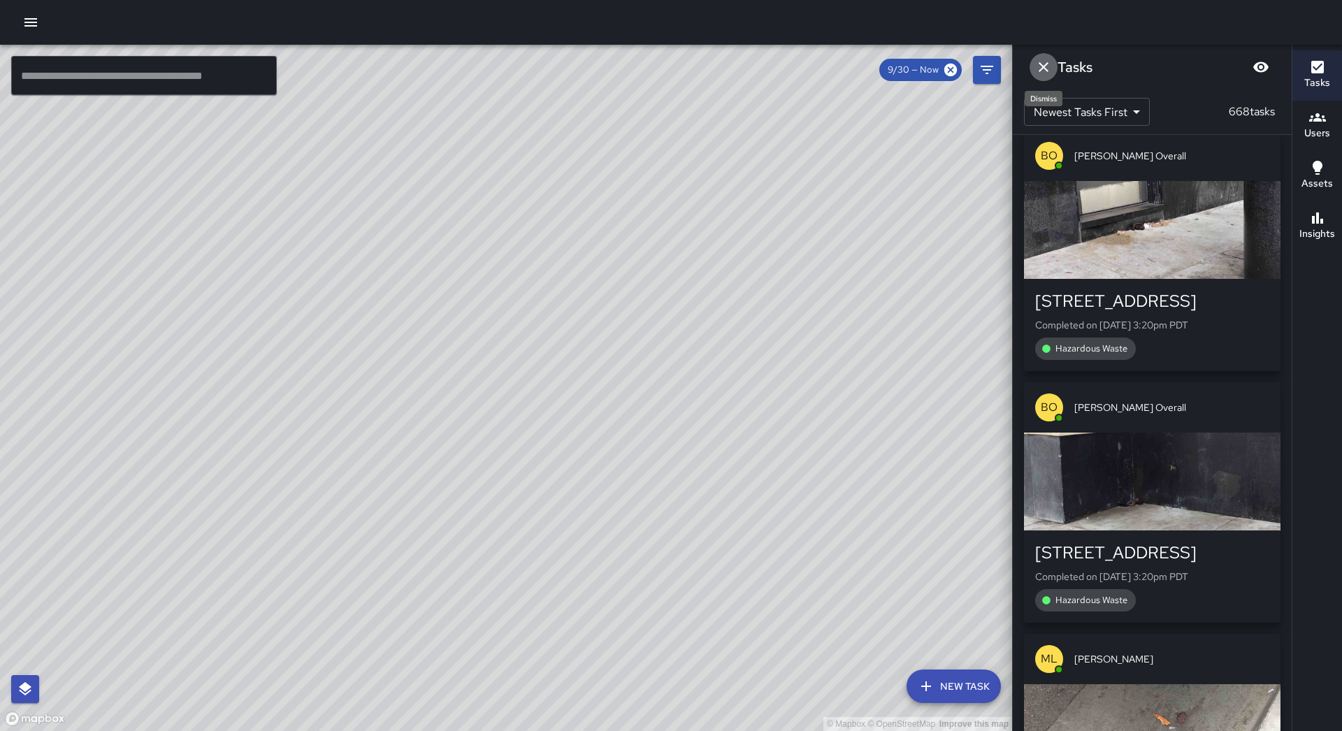
click at [1046, 71] on icon "Dismiss" at bounding box center [1043, 67] width 17 height 17
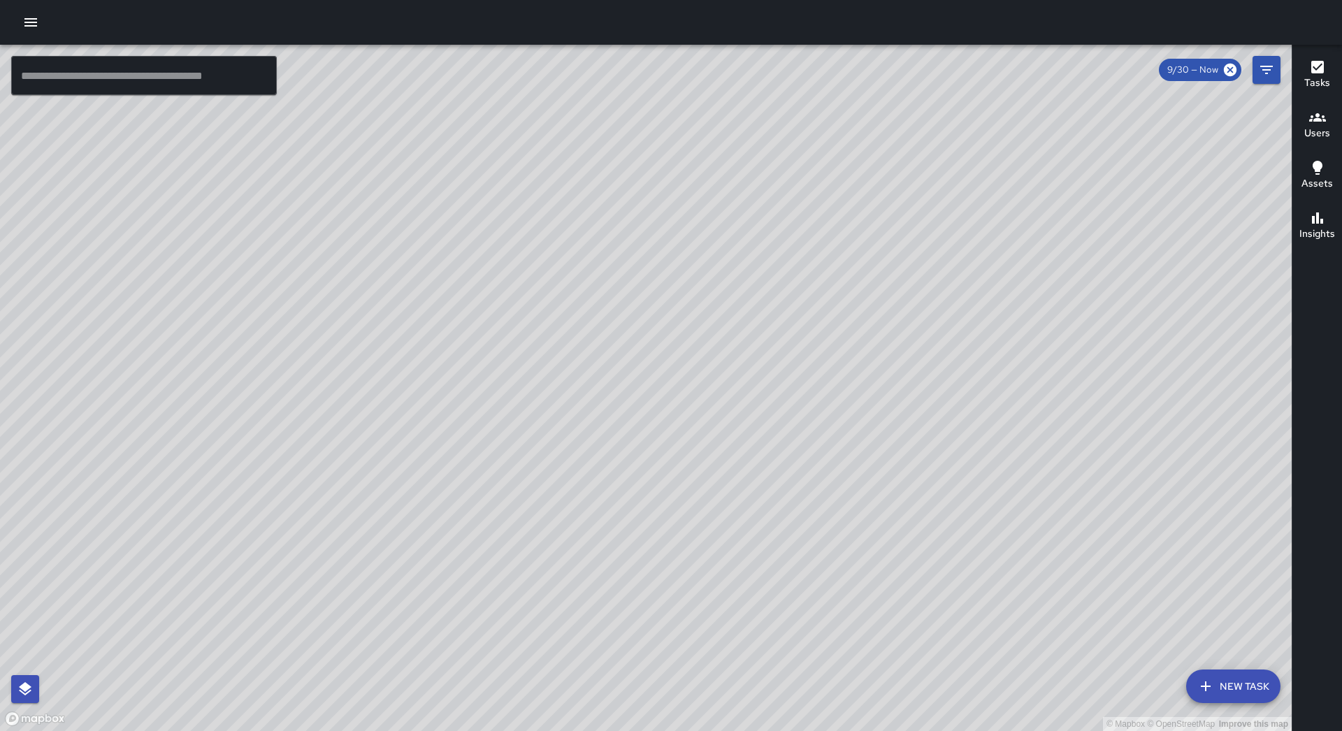
scroll to position [11999, 0]
click at [34, 29] on icon "button" at bounding box center [30, 22] width 17 height 17
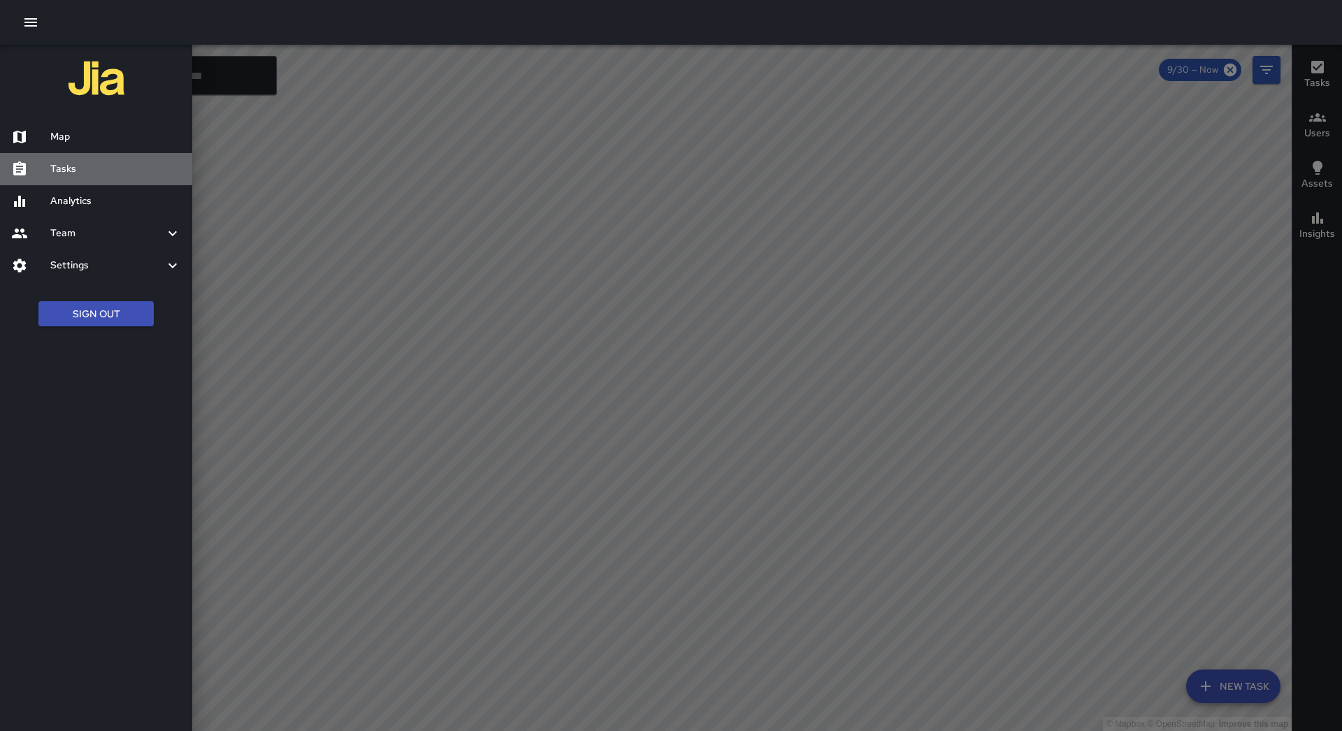
click at [75, 158] on div "Tasks" at bounding box center [96, 169] width 192 height 32
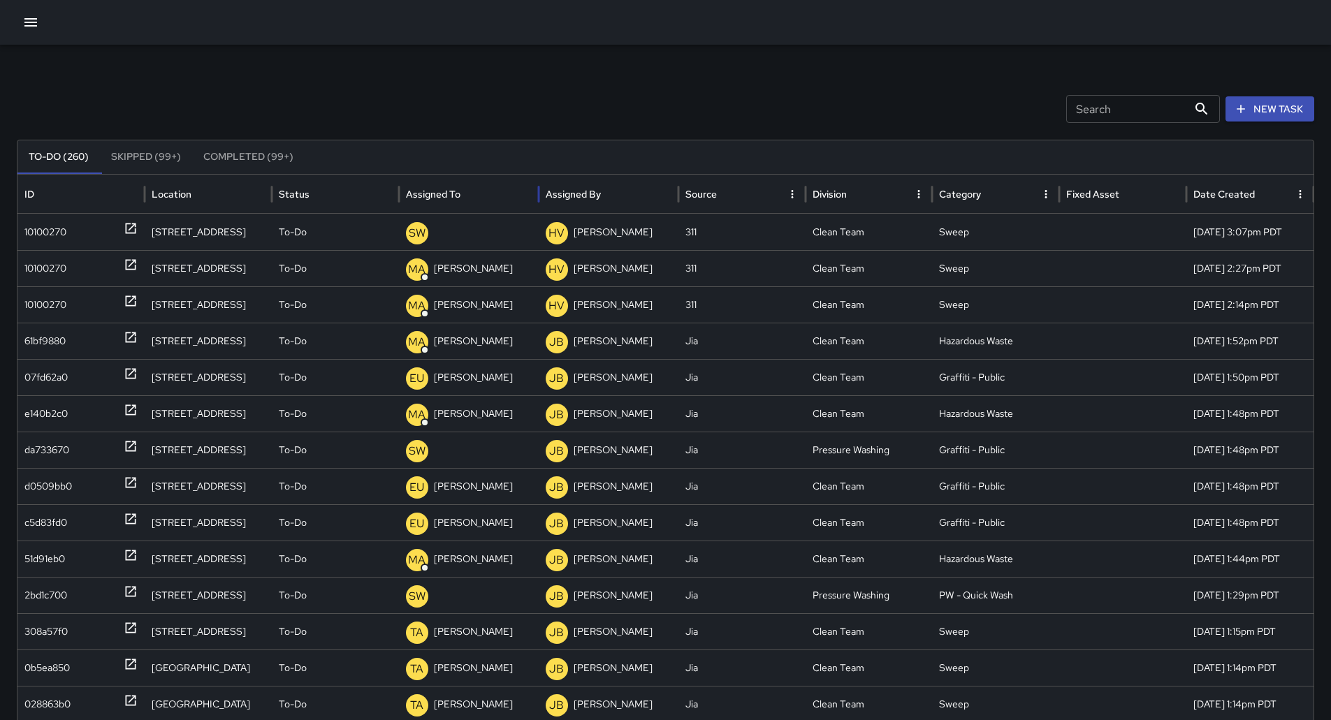
click at [509, 197] on div "Assigned To" at bounding box center [469, 194] width 126 height 38
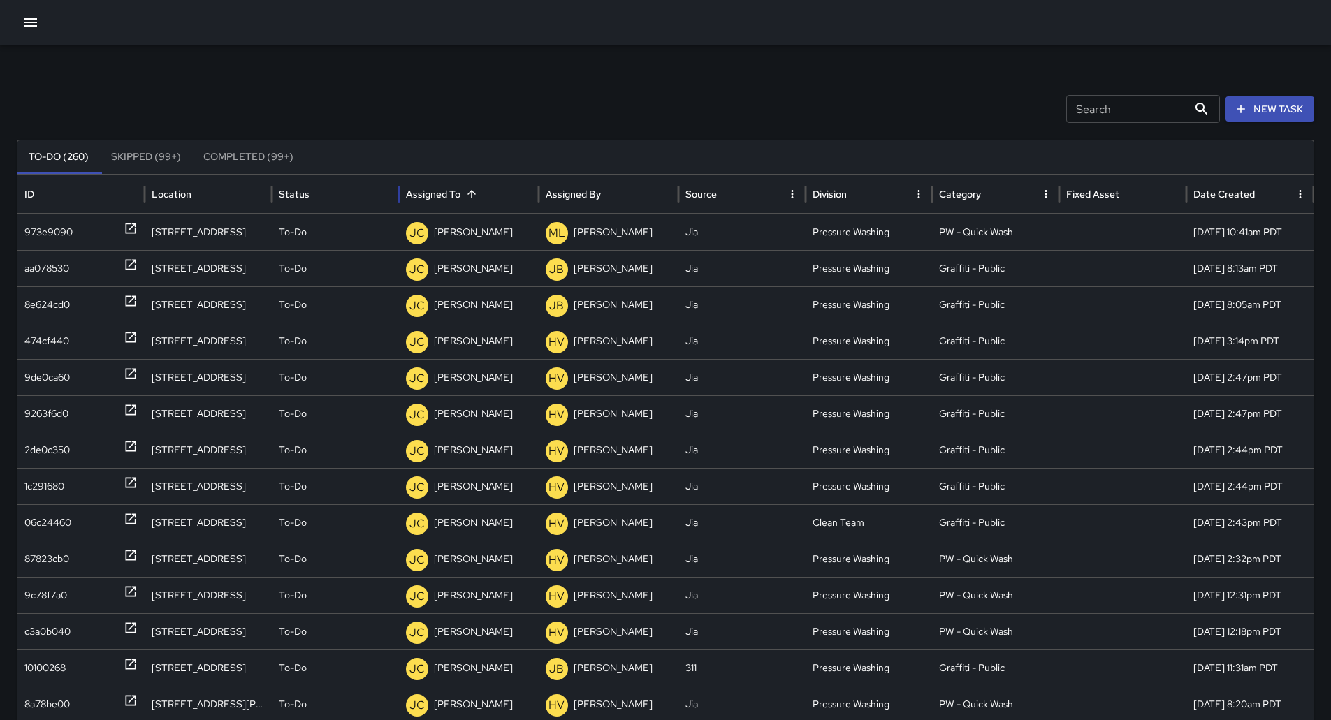
click at [27, 22] on icon "button" at bounding box center [30, 22] width 13 height 8
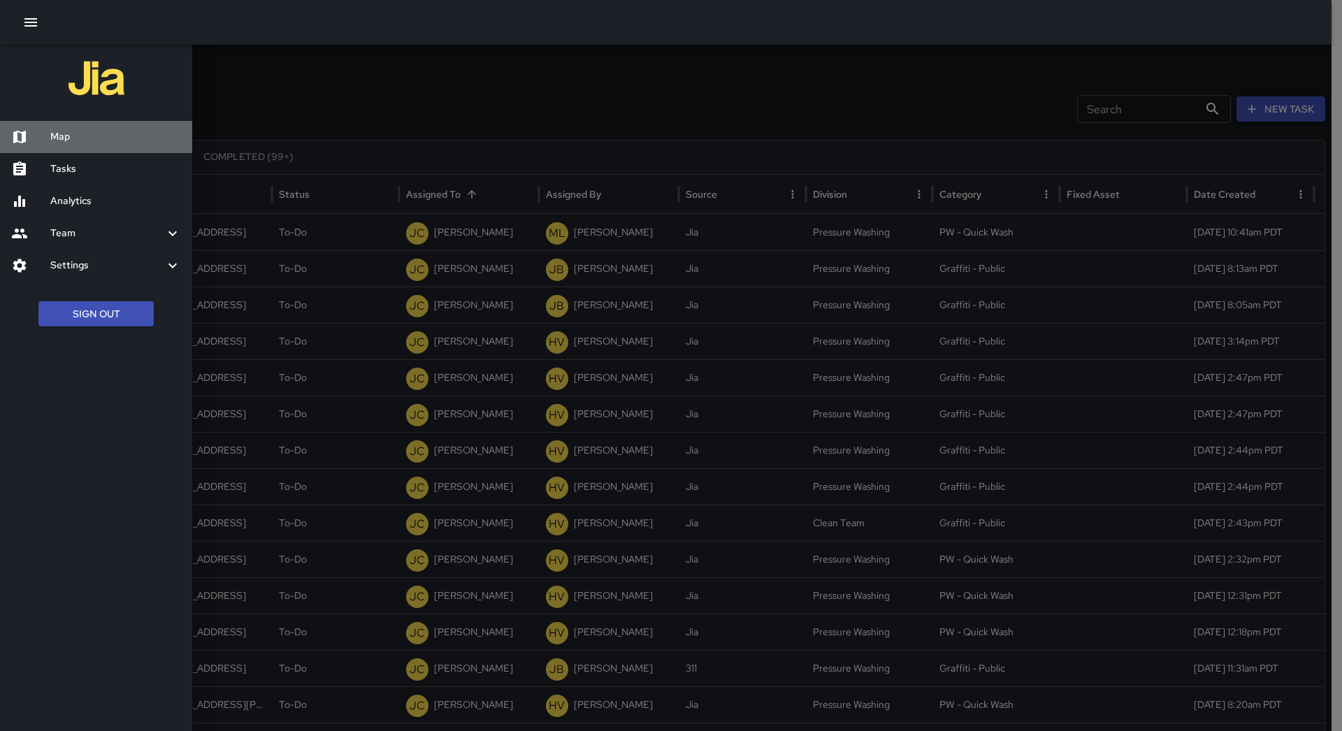
drag, startPoint x: 64, startPoint y: 124, endPoint x: 676, endPoint y: 721, distance: 854.9
click at [64, 125] on div "Map" at bounding box center [96, 137] width 192 height 32
